Goal: Find specific page/section: Find specific page/section

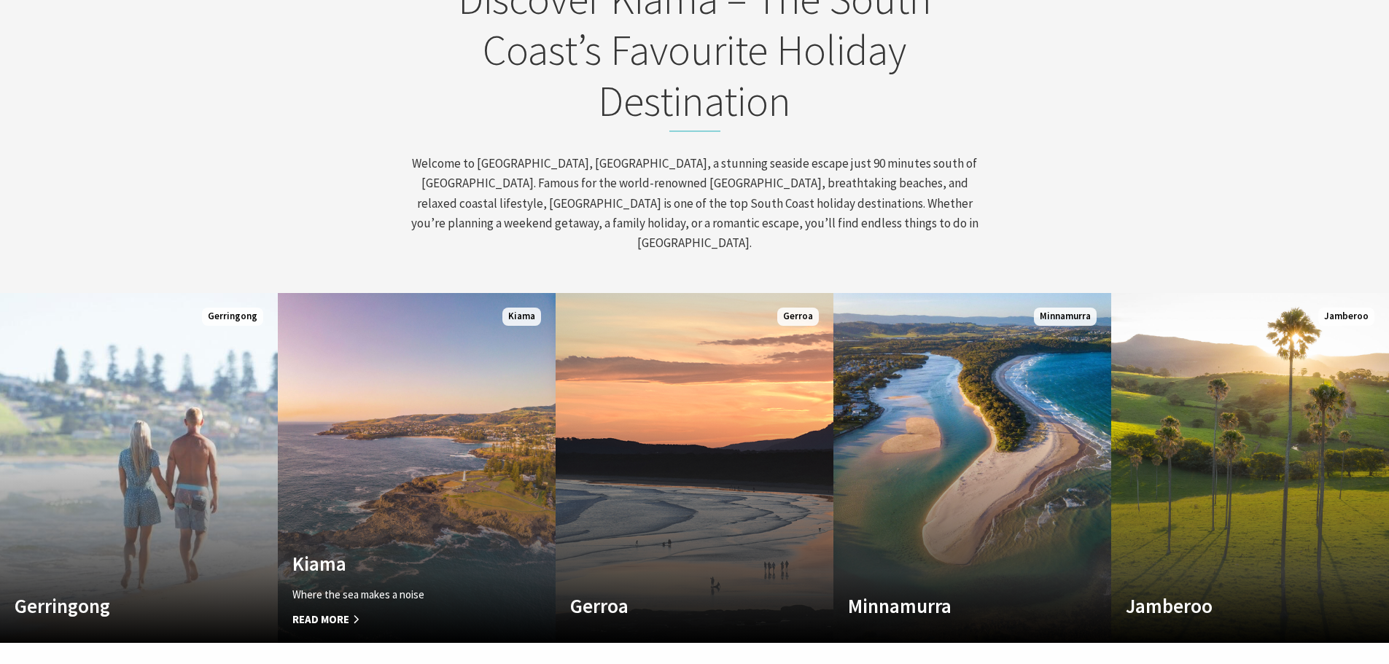
scroll to position [656, 0]
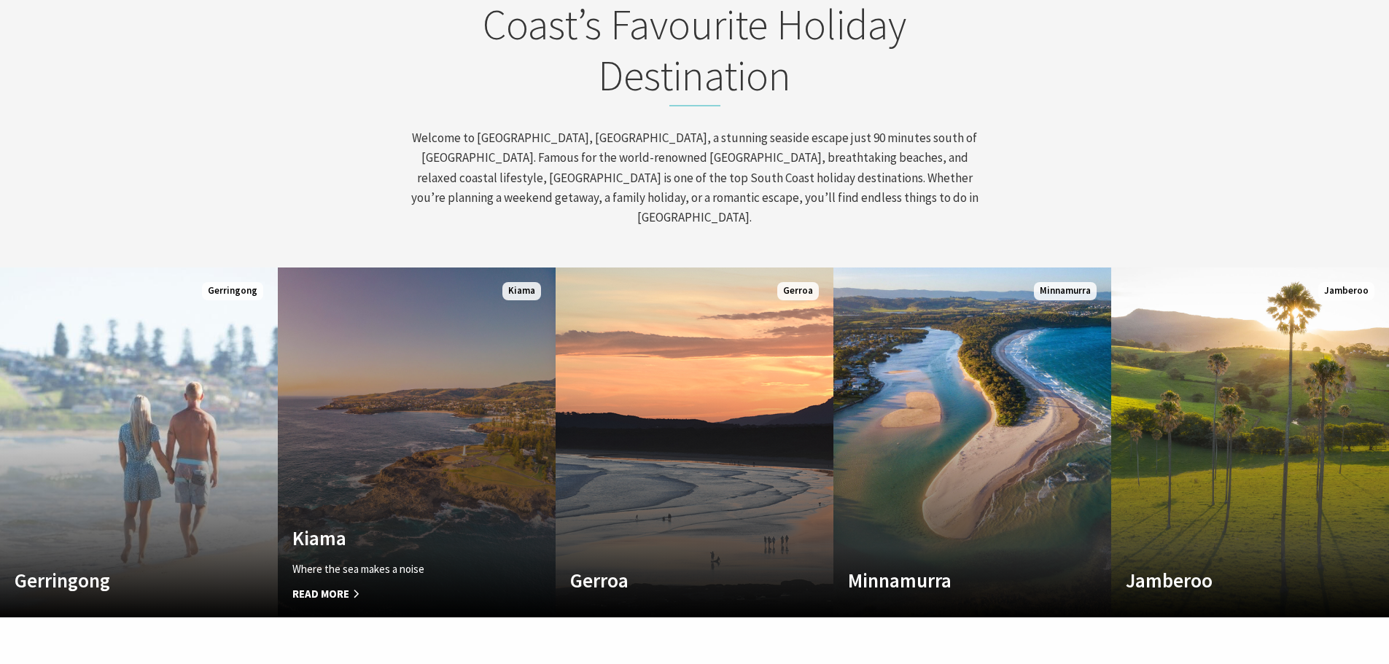
click at [411, 459] on link "Custom Image Used Kiama Where the sea makes a noise Read More Kiama" at bounding box center [417, 443] width 278 height 350
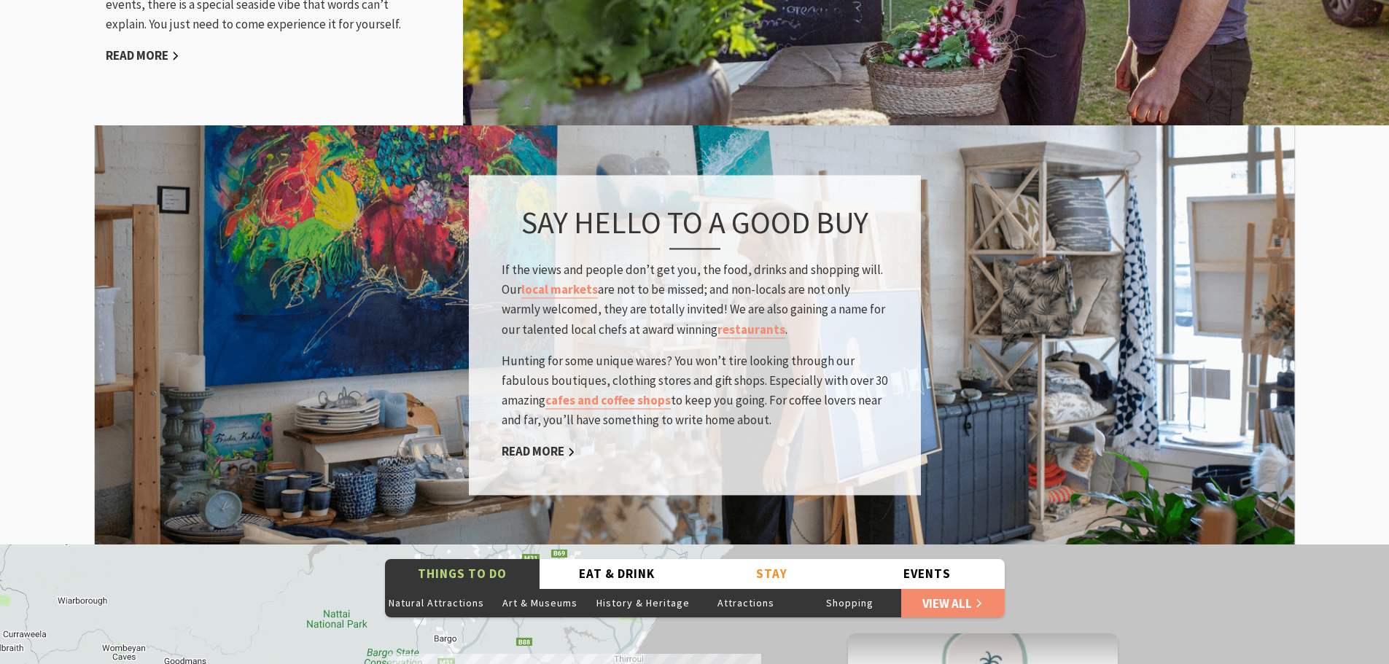
scroll to position [2188, 0]
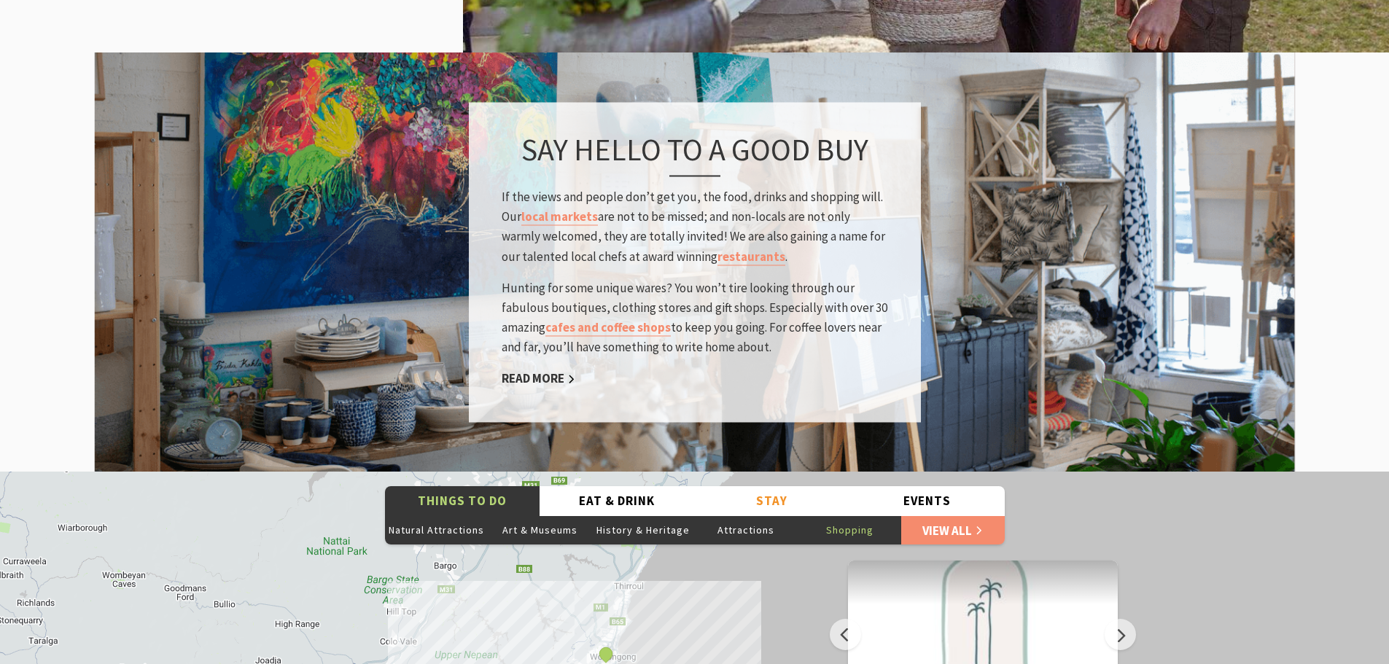
click at [849, 516] on button "Shopping" at bounding box center [850, 530] width 104 height 29
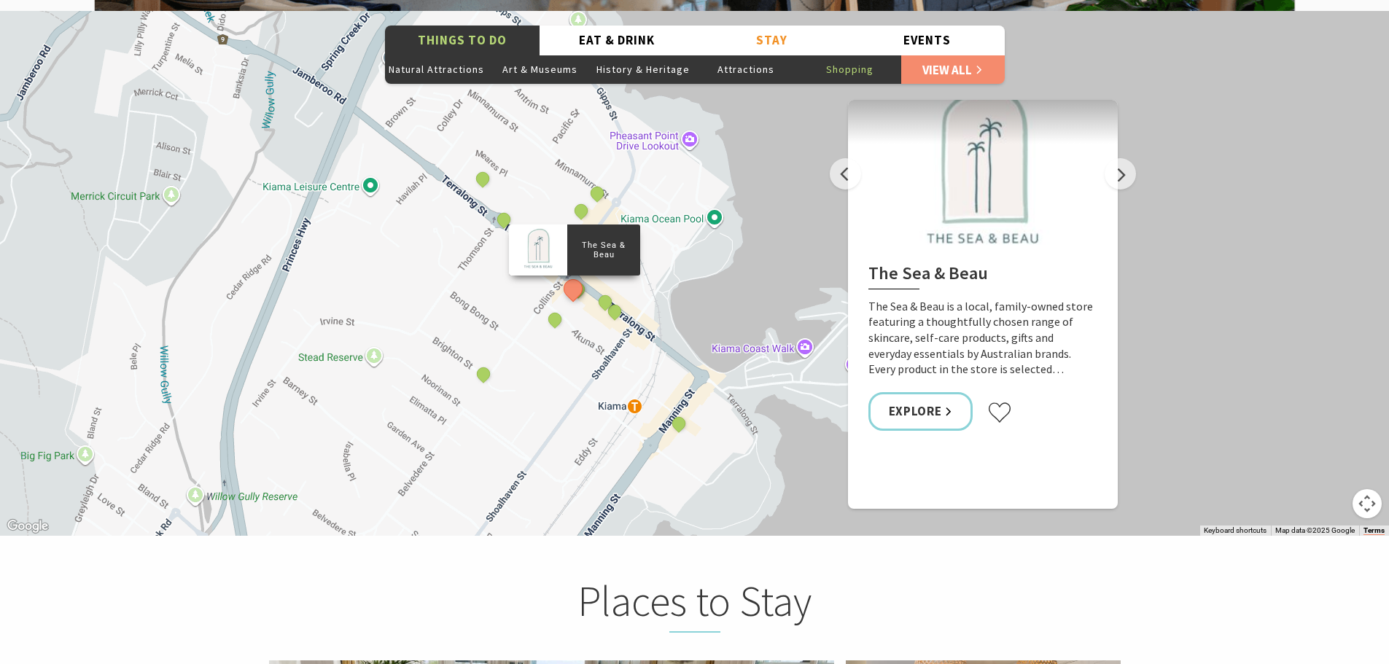
scroll to position [2625, 0]
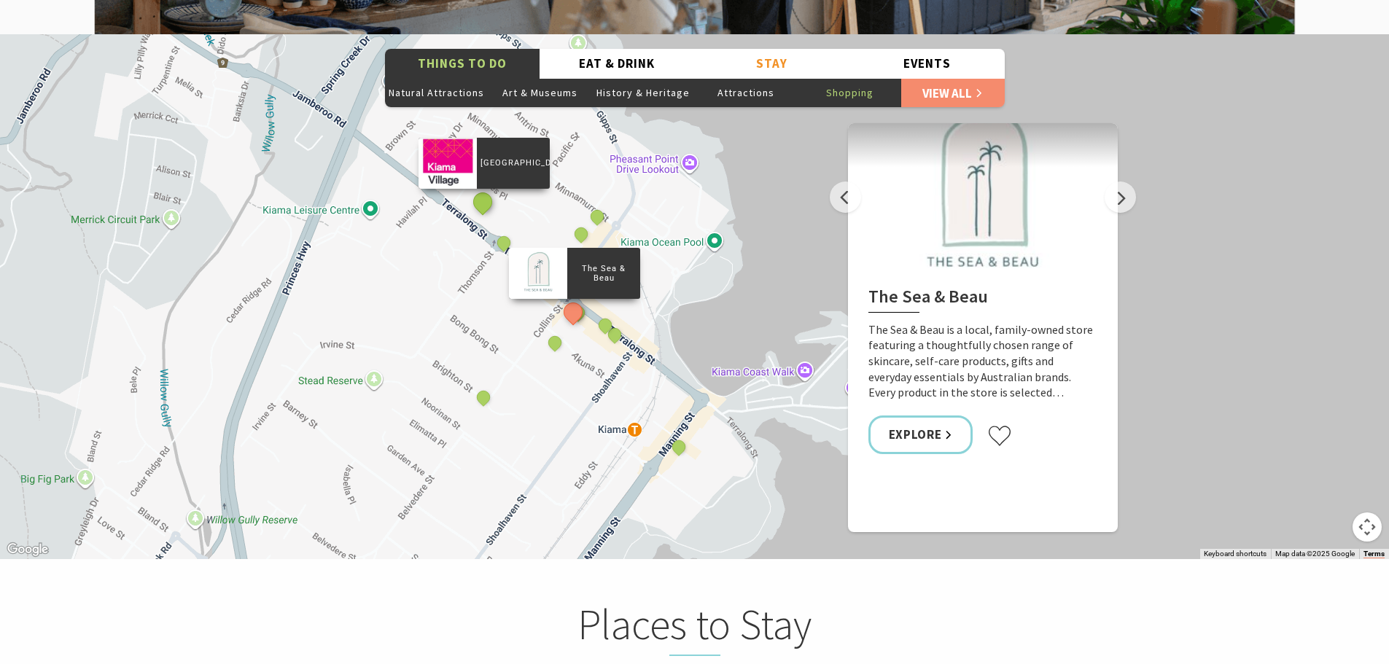
click at [481, 188] on button "See detail about Kiama Village" at bounding box center [482, 201] width 27 height 27
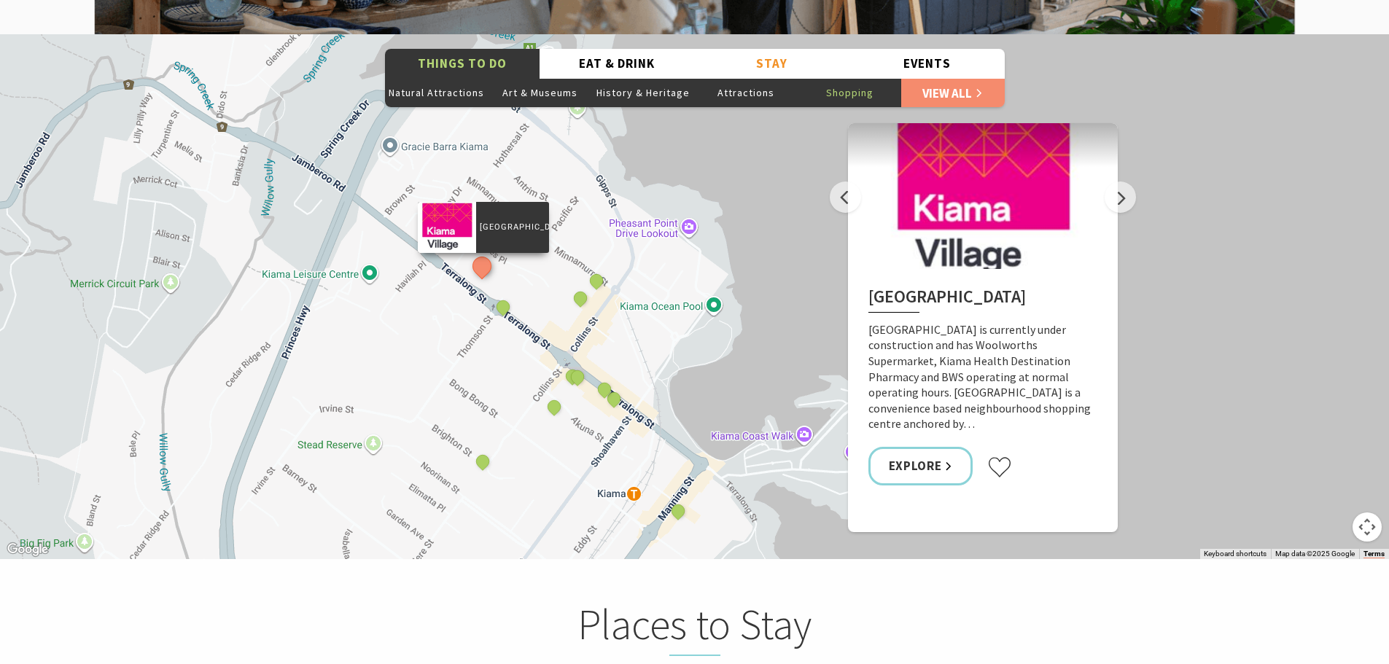
drag, startPoint x: 529, startPoint y: 320, endPoint x: 529, endPoint y: 386, distance: 65.6
click at [529, 386] on div "The Sea & Beau Kiama Ceramic Art Studio - Teaching and Making Ceramics The Coll…" at bounding box center [694, 296] width 1389 height 525
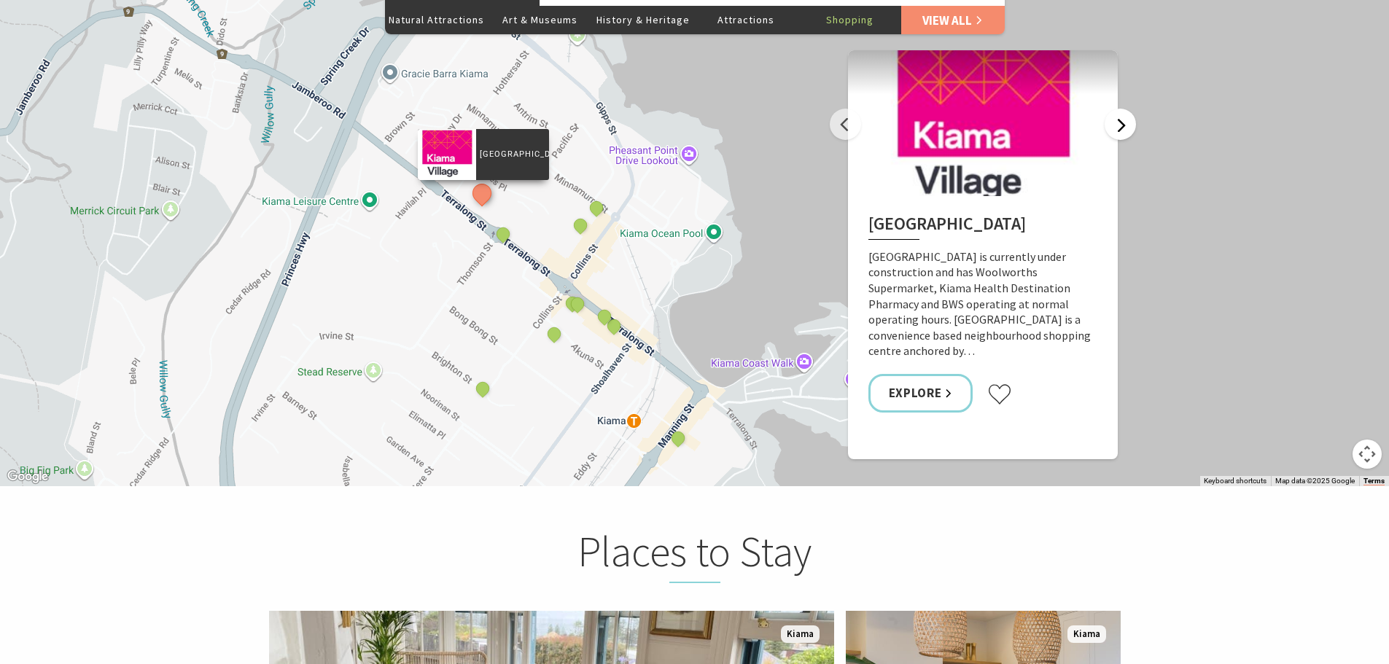
click at [1124, 109] on button "Next" at bounding box center [1120, 124] width 31 height 31
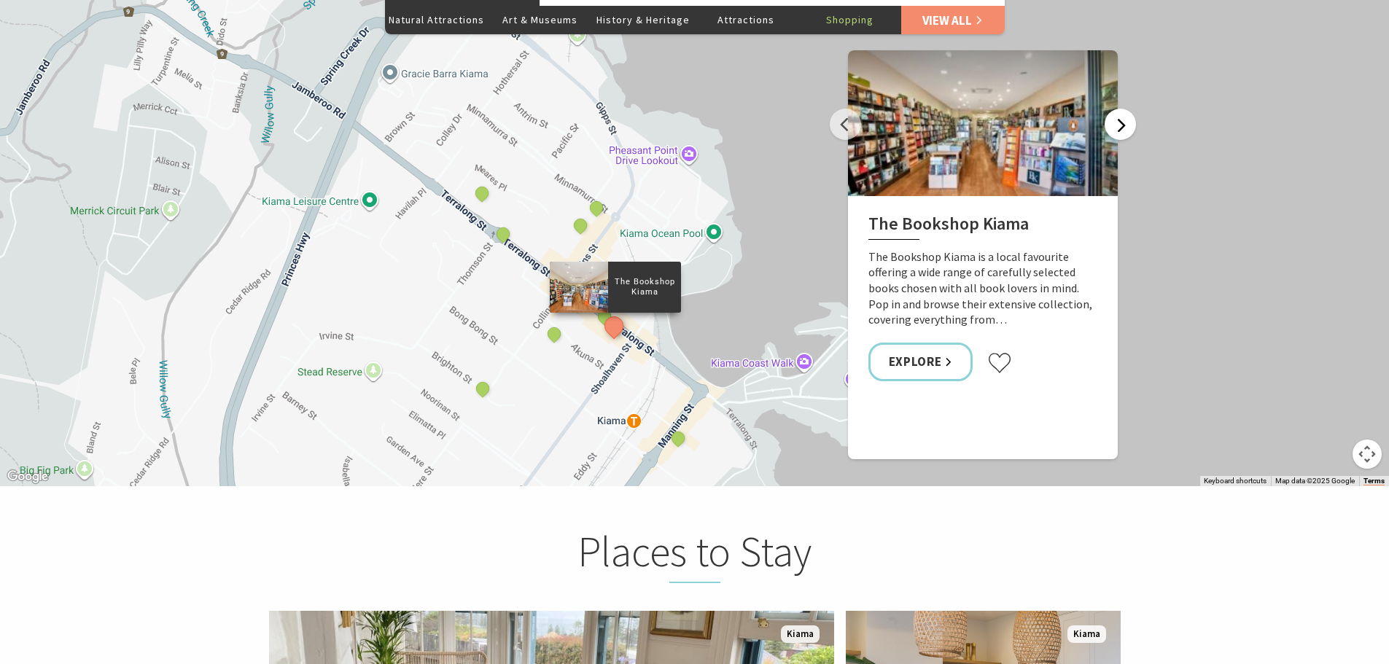
click at [1124, 109] on button "Next" at bounding box center [1120, 124] width 31 height 31
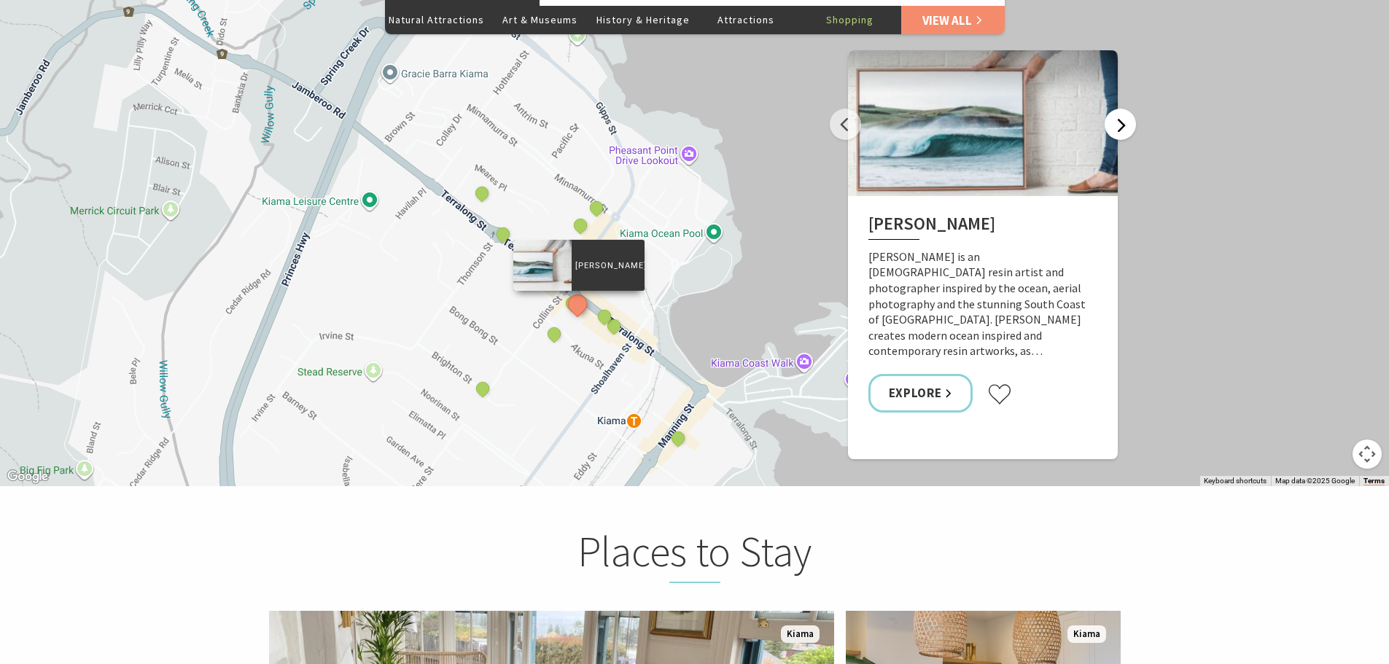
click at [1124, 109] on button "Next" at bounding box center [1120, 124] width 31 height 31
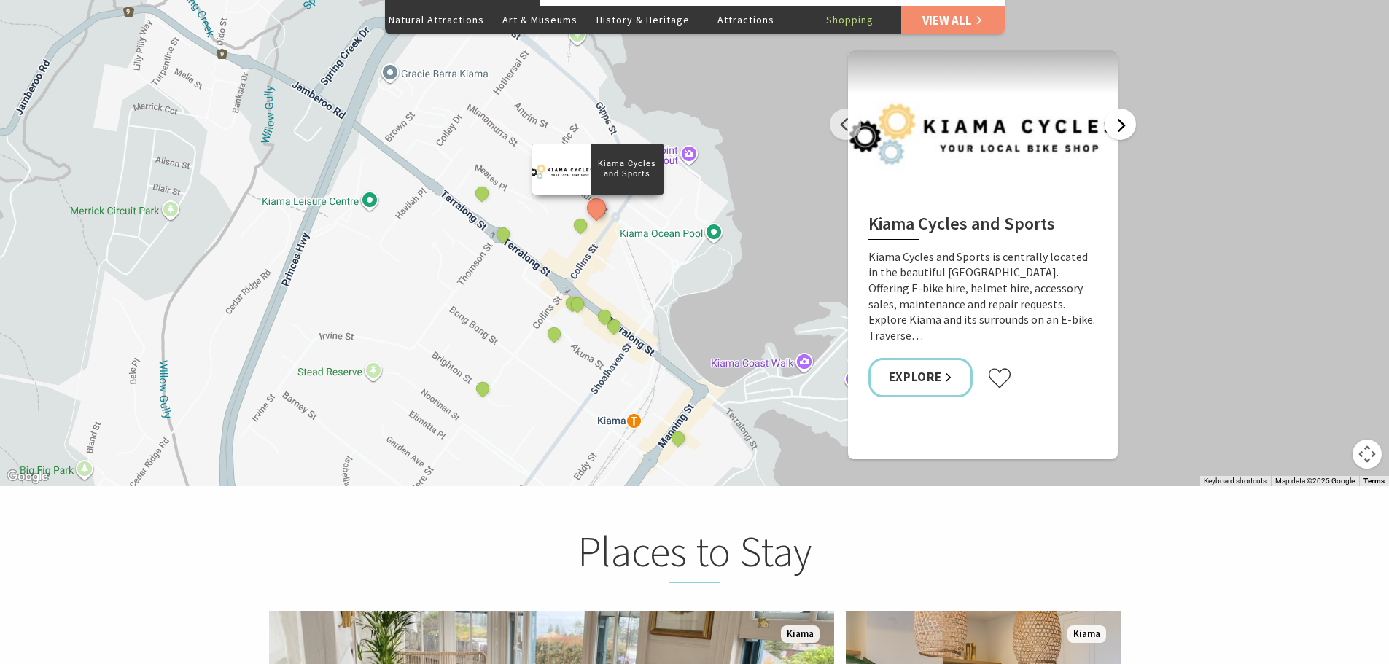
click at [1124, 109] on button "Next" at bounding box center [1120, 124] width 31 height 31
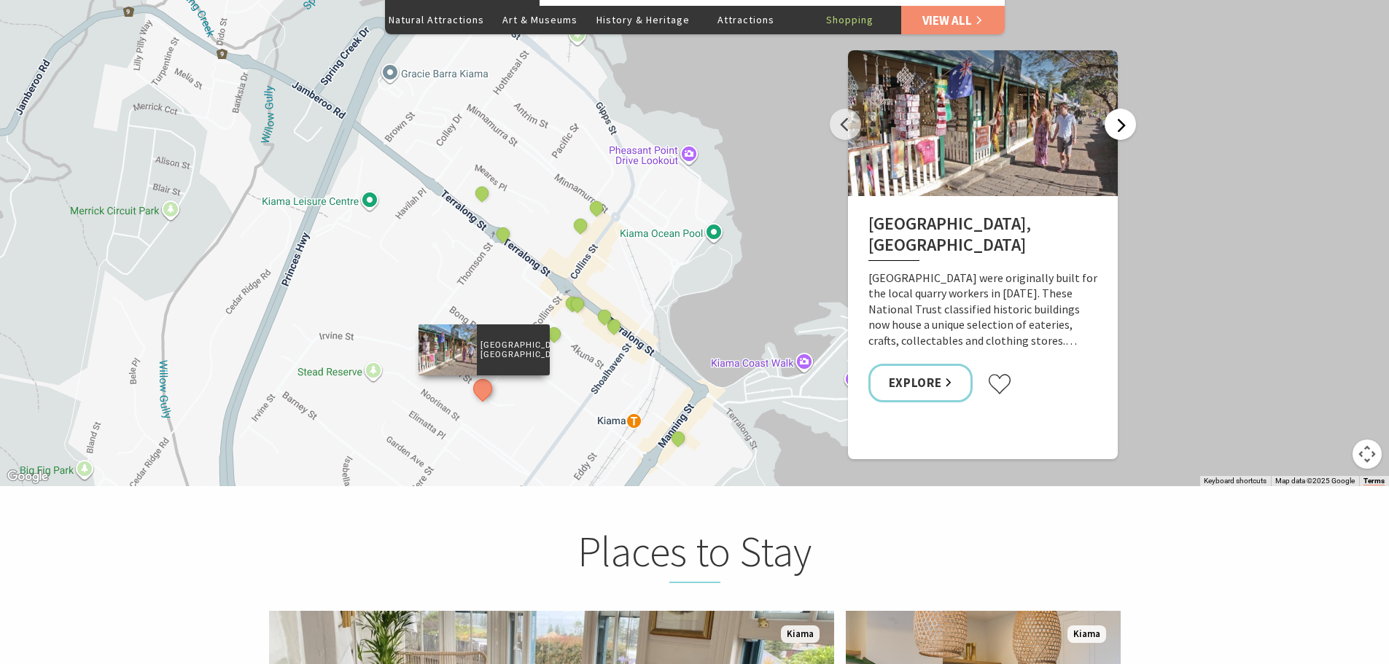
click at [1124, 109] on button "Next" at bounding box center [1120, 124] width 31 height 31
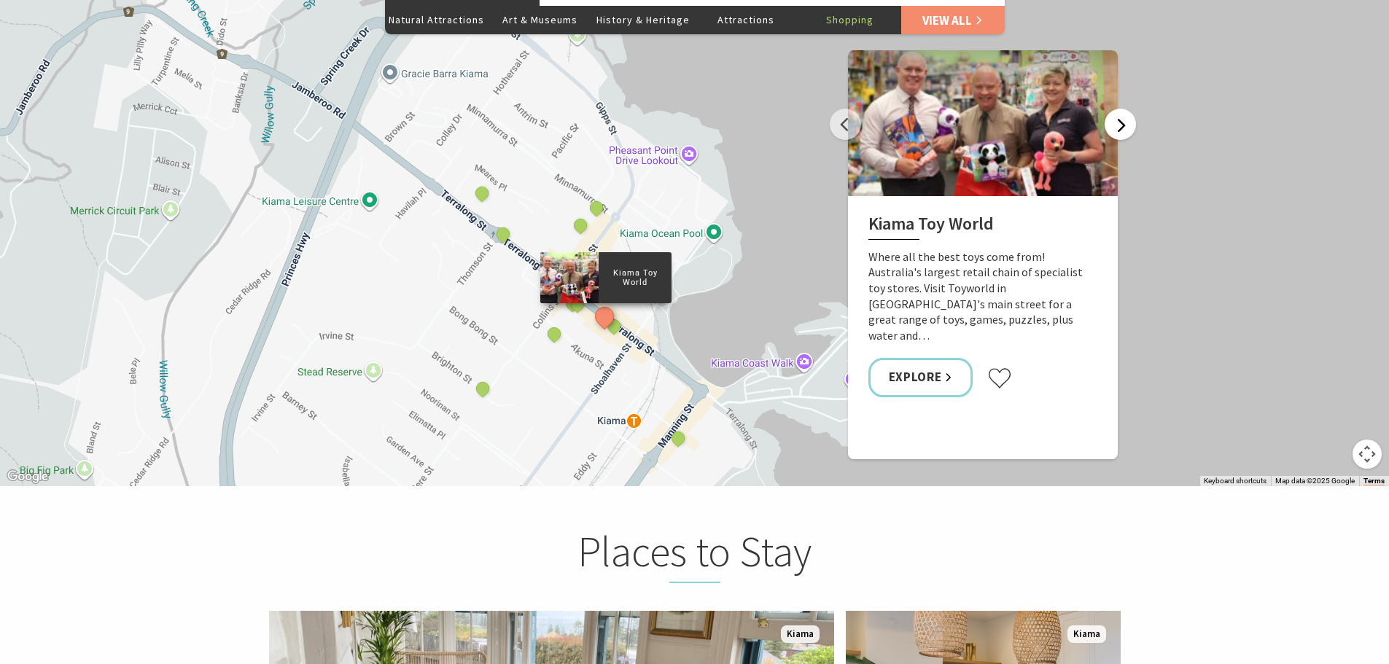
click at [1124, 109] on button "Next" at bounding box center [1120, 124] width 31 height 31
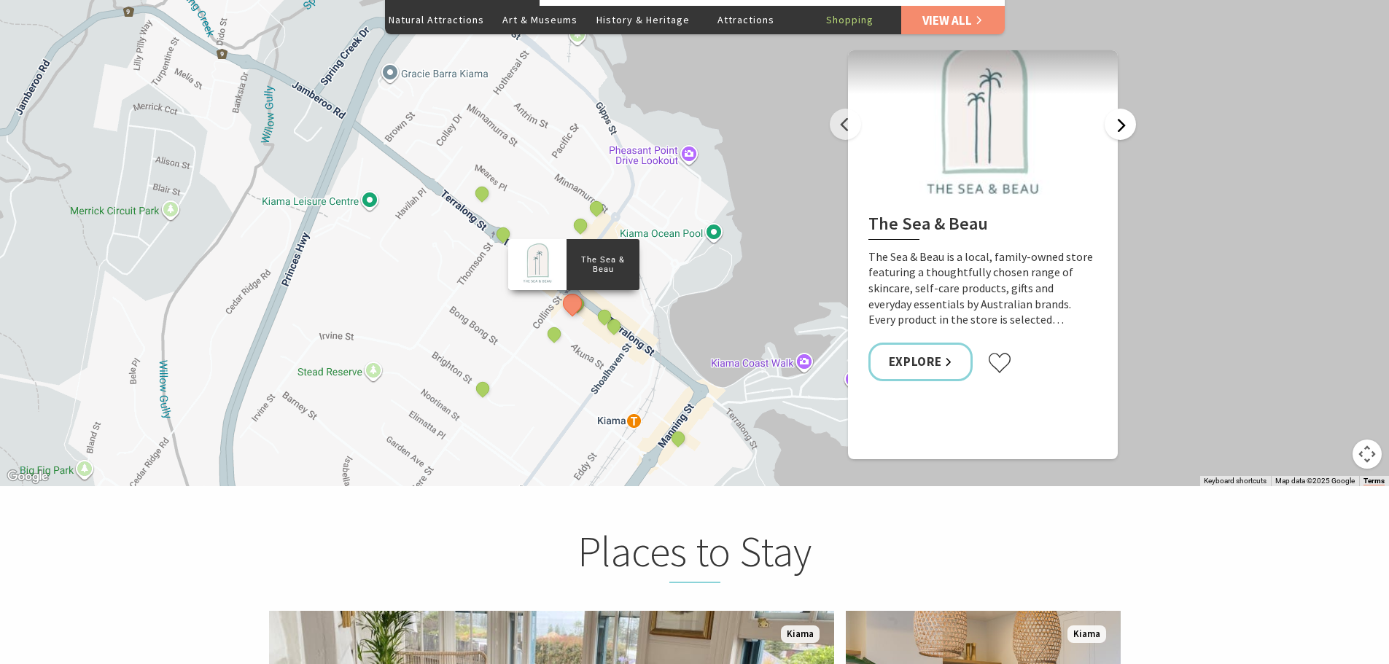
click at [1124, 109] on button "Next" at bounding box center [1120, 124] width 31 height 31
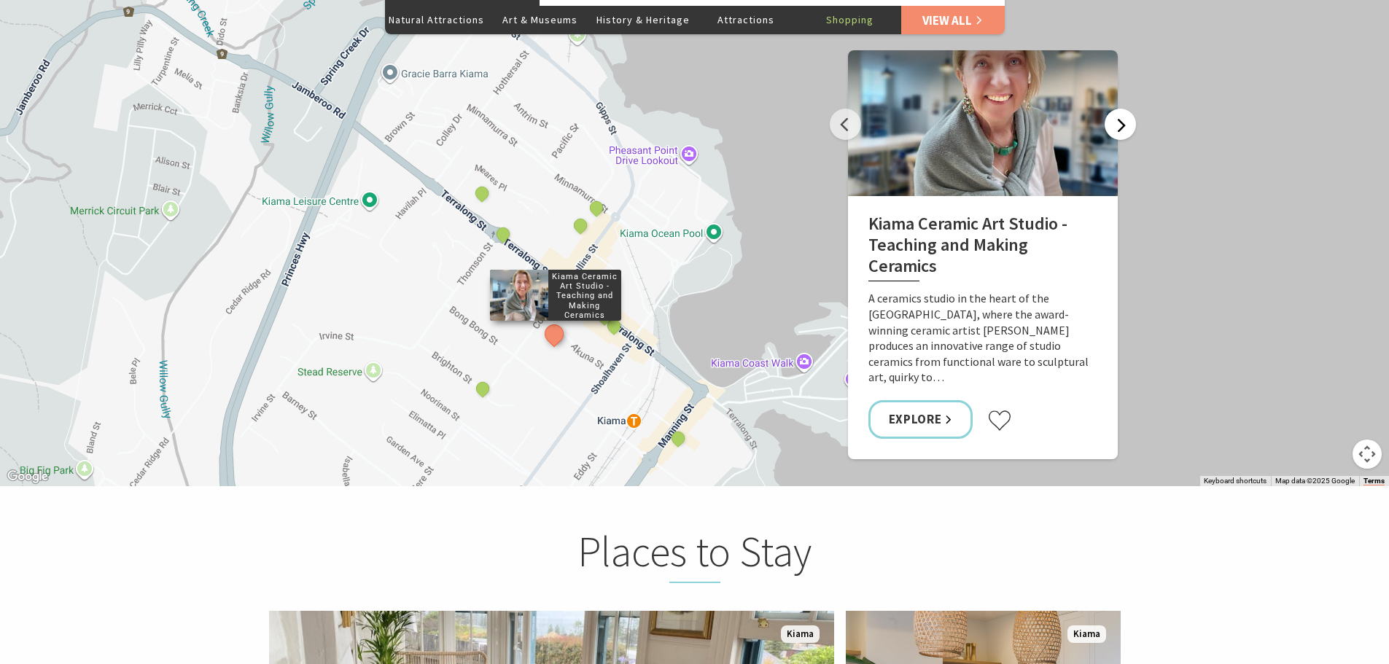
click at [1124, 109] on button "Next" at bounding box center [1120, 124] width 31 height 31
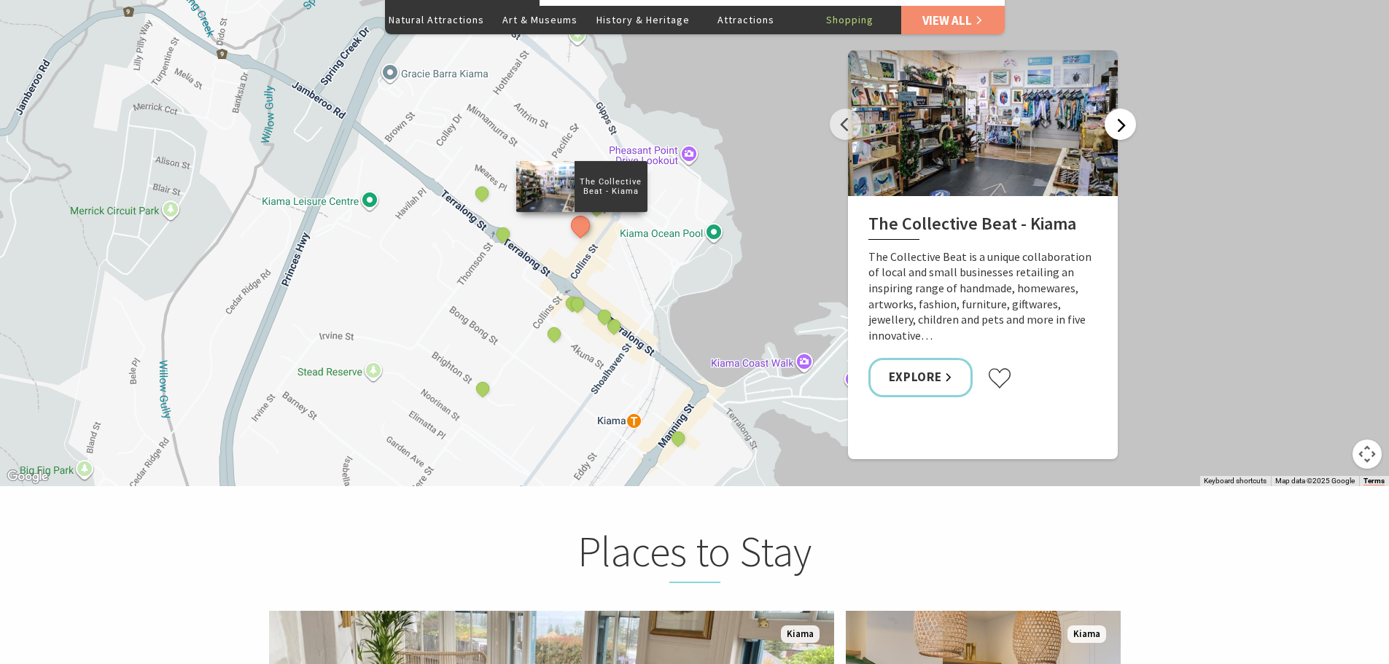
click at [1124, 109] on button "Next" at bounding box center [1120, 124] width 31 height 31
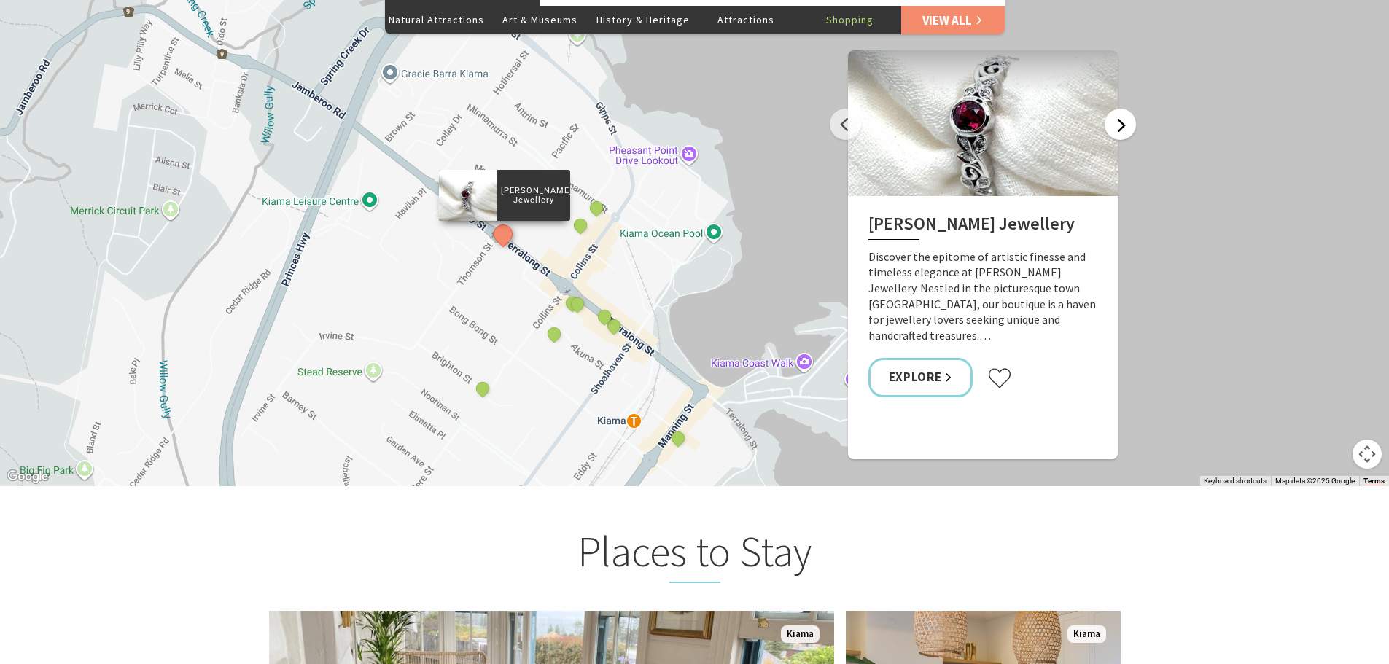
click at [1124, 109] on button "Next" at bounding box center [1120, 124] width 31 height 31
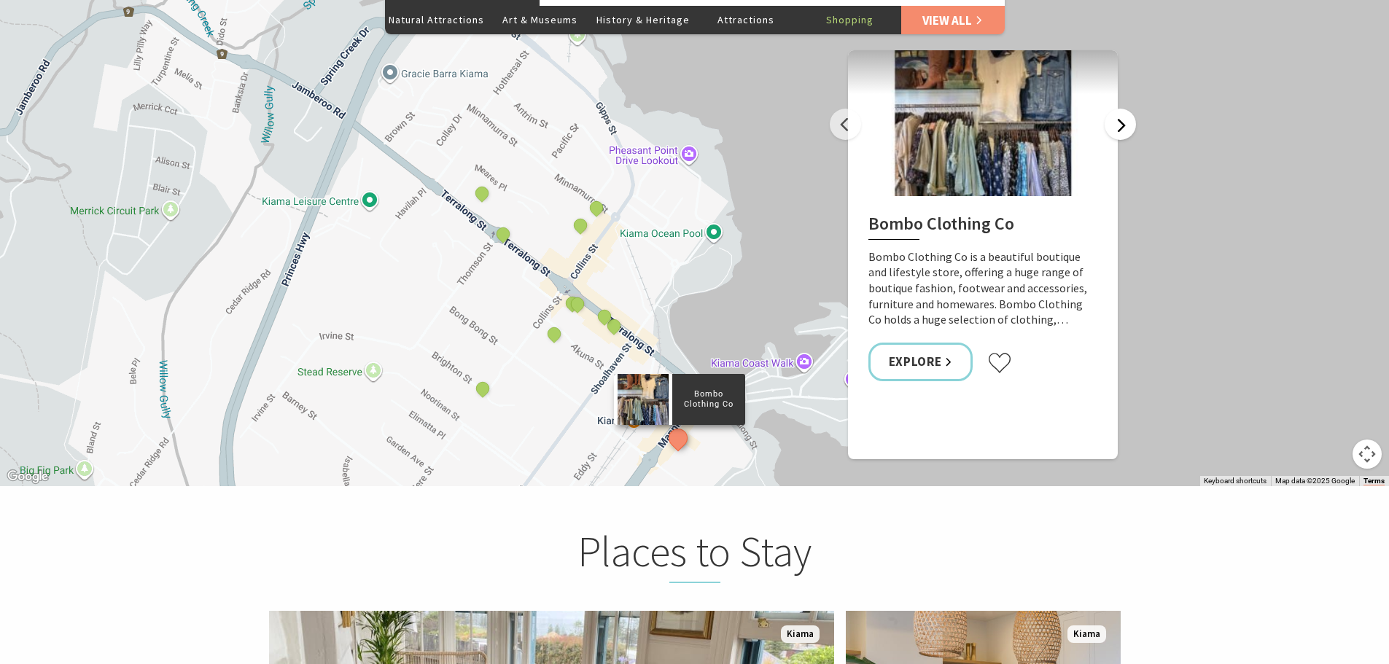
click at [1124, 109] on button "Next" at bounding box center [1120, 124] width 31 height 31
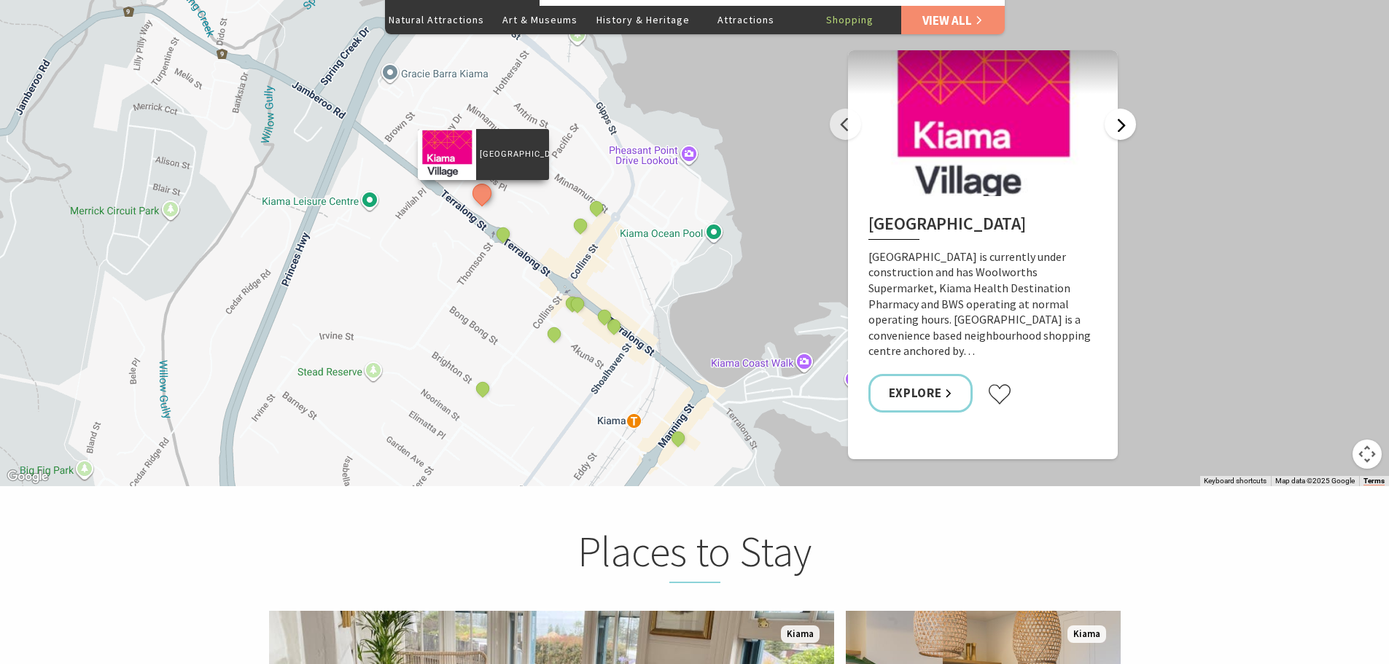
click at [1124, 109] on button "Next" at bounding box center [1120, 124] width 31 height 31
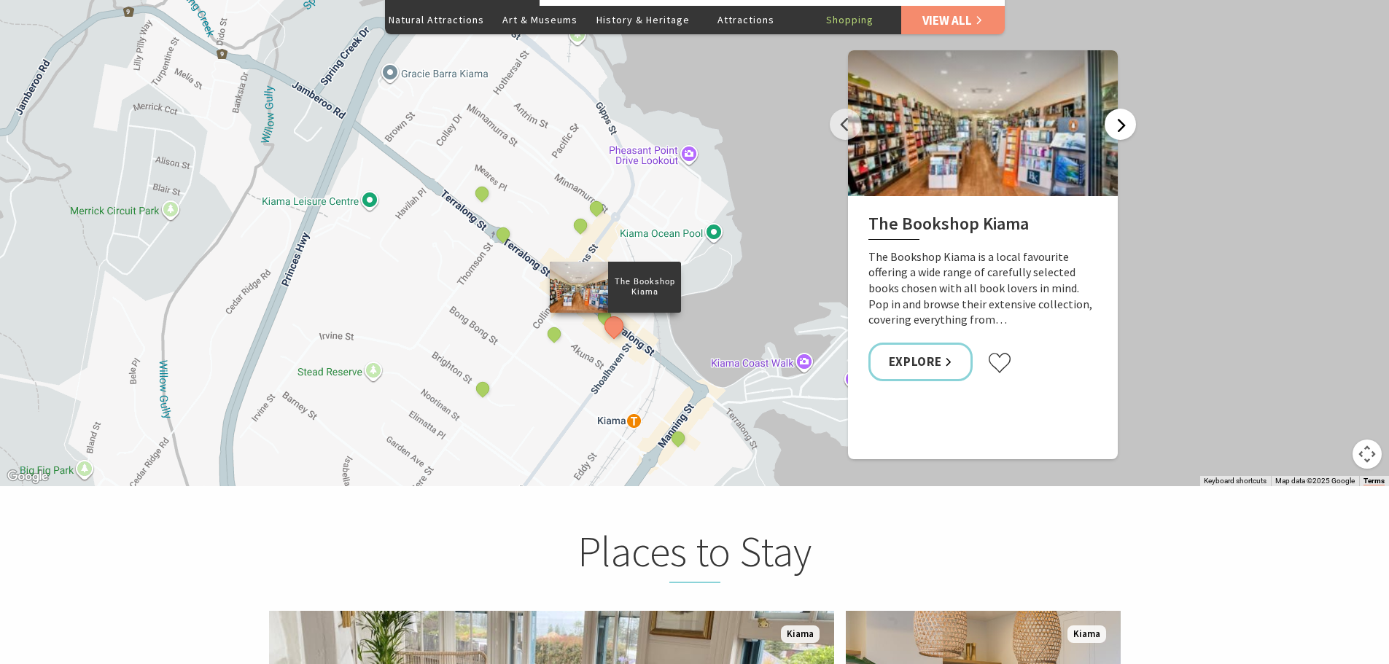
click at [1124, 109] on button "Next" at bounding box center [1120, 124] width 31 height 31
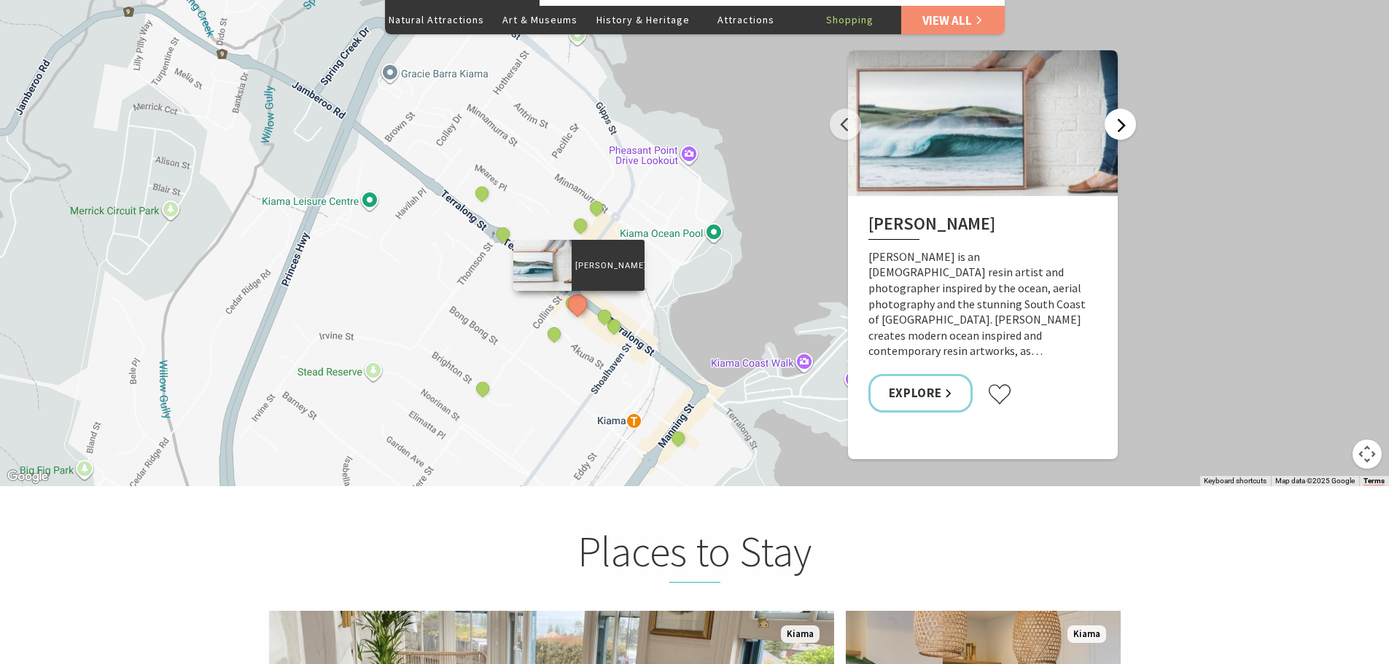
click at [1124, 109] on button "Next" at bounding box center [1120, 124] width 31 height 31
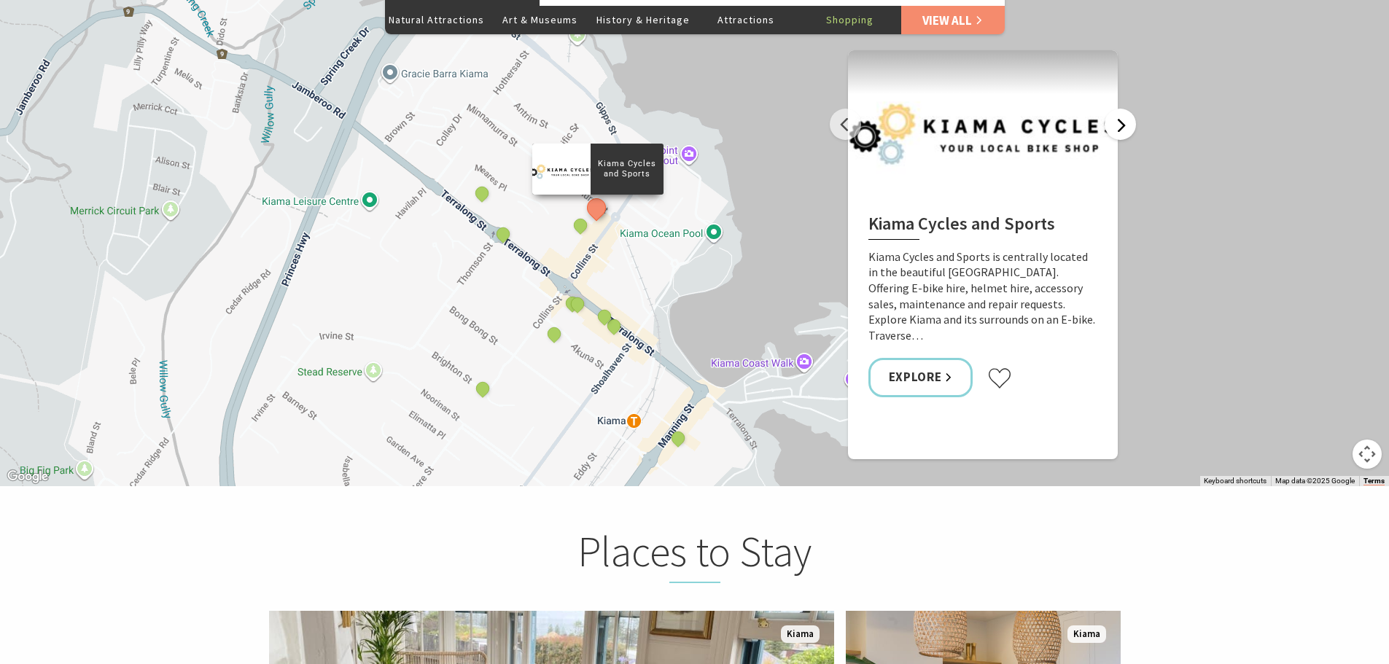
click at [1124, 109] on button "Next" at bounding box center [1120, 124] width 31 height 31
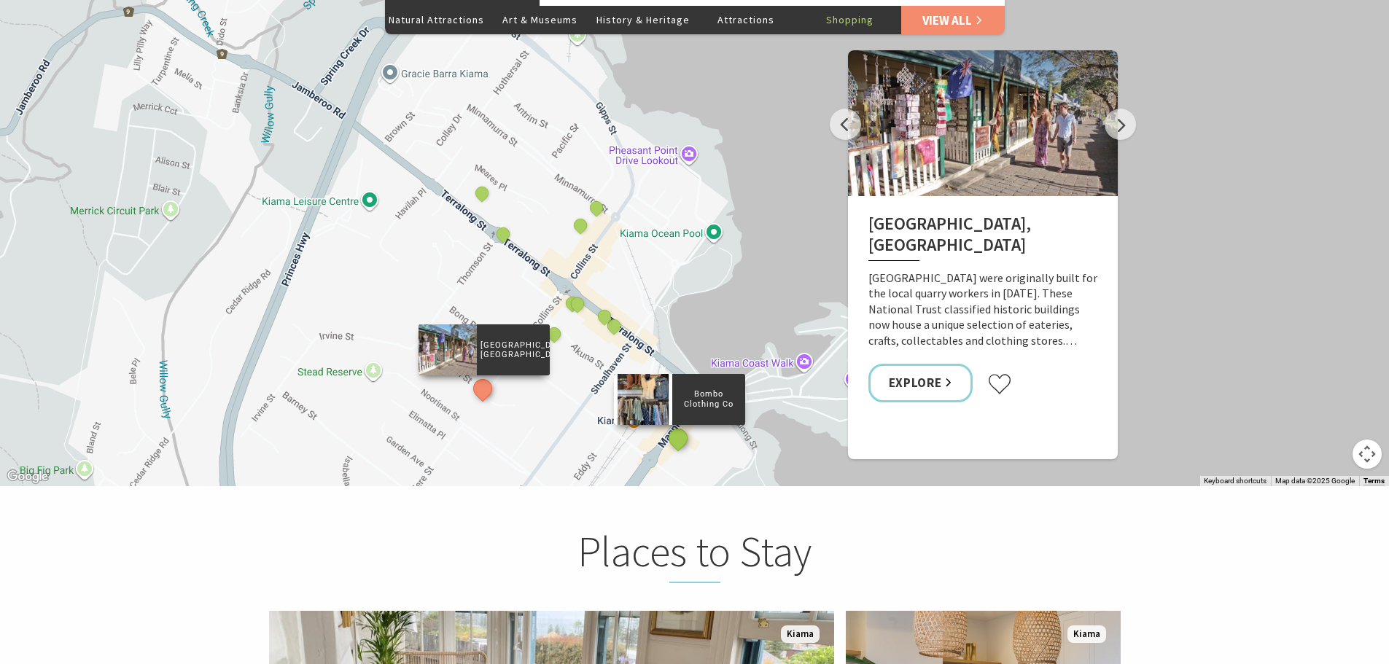
click at [683, 424] on button "See detail about Bombo Clothing Co" at bounding box center [677, 437] width 27 height 27
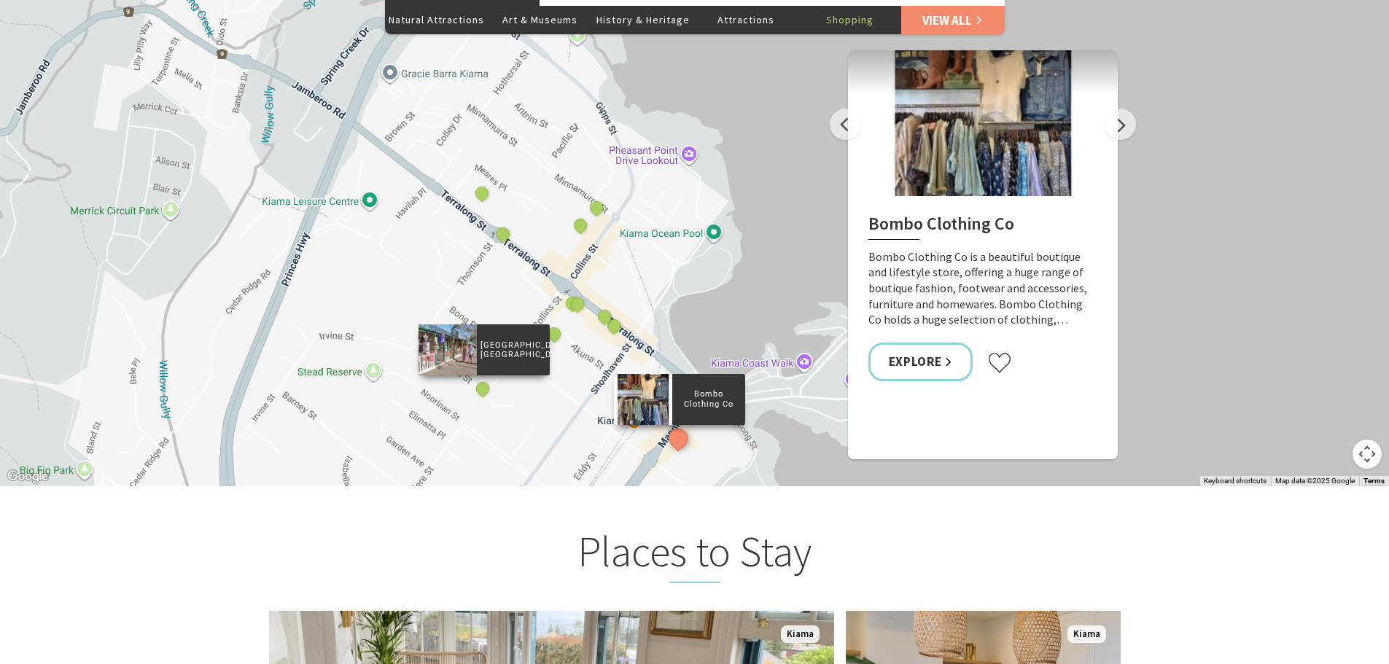
click at [473, 379] on div "[GEOGRAPHIC_DATA], [GEOGRAPHIC_DATA]" at bounding box center [484, 390] width 22 height 22
click at [482, 376] on button "See detail about Historic Terrace Houses, Kiama" at bounding box center [482, 389] width 27 height 27
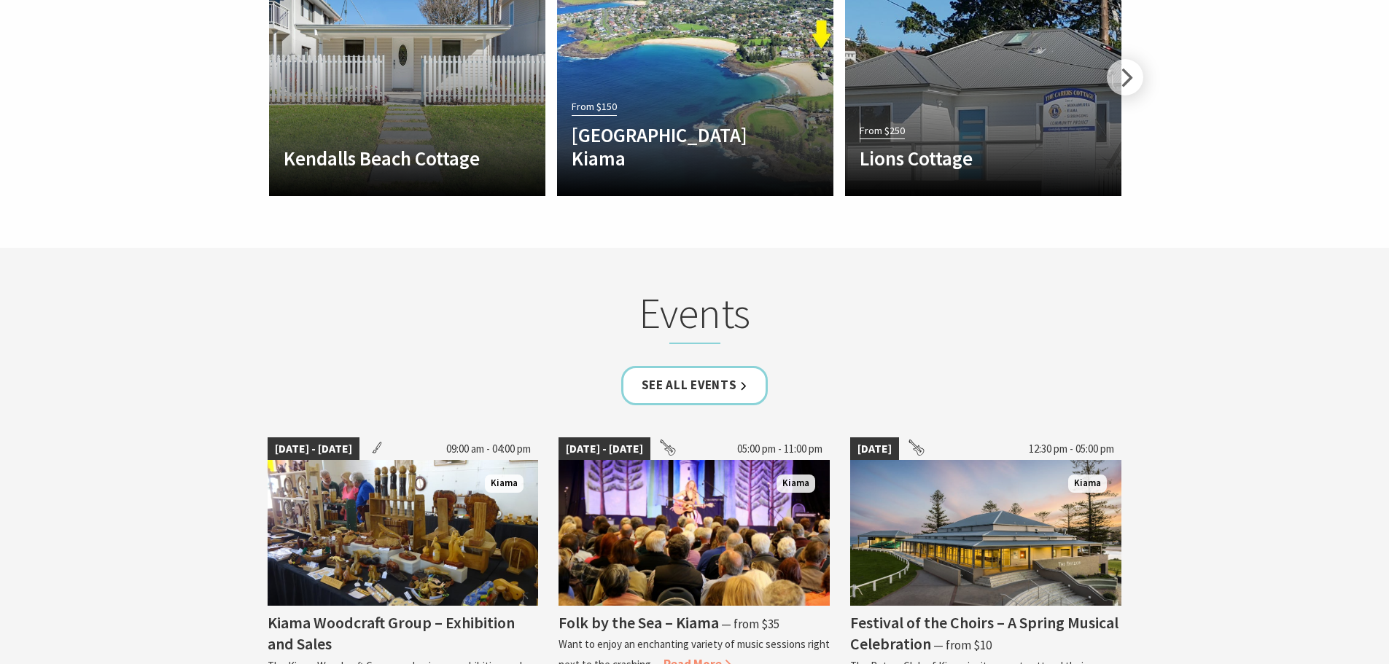
scroll to position [3646, 0]
